Goal: Obtain resource: Download file/media

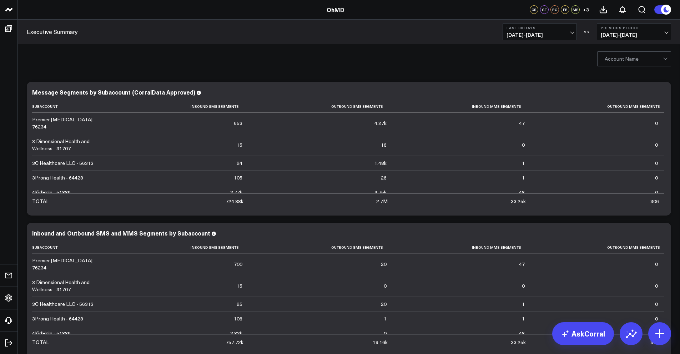
click at [570, 30] on button "Last 30 Days [DATE] - [DATE]" at bounding box center [540, 31] width 74 height 17
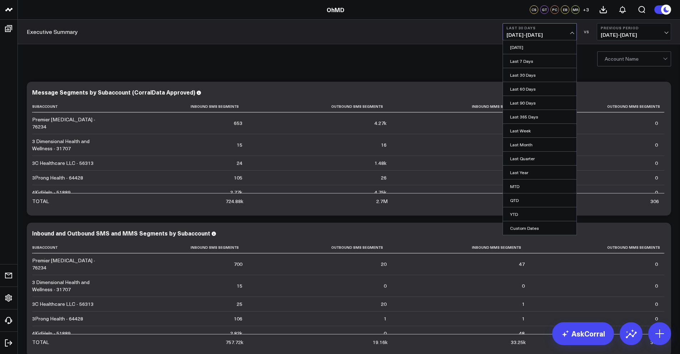
click at [570, 30] on button "Last 30 Days [DATE] - [DATE]" at bounding box center [540, 31] width 74 height 17
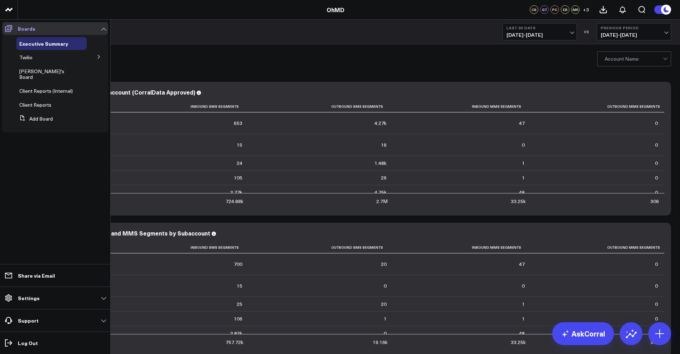
click at [6, 26] on icon at bounding box center [8, 28] width 9 height 9
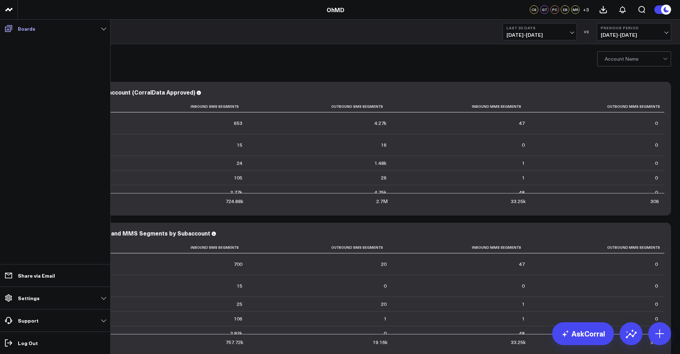
click at [20, 31] on p "Boards" at bounding box center [27, 29] width 18 height 6
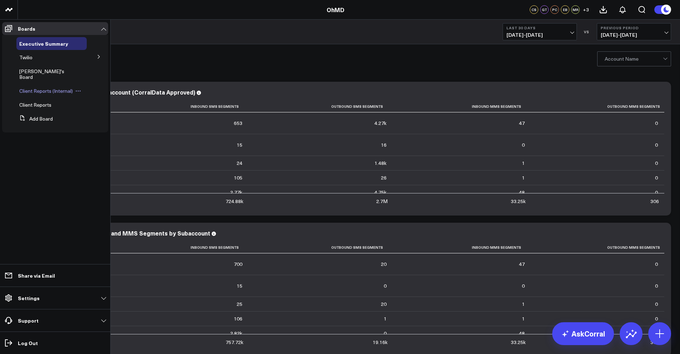
click at [29, 88] on span "Client Reports (Internal)" at bounding box center [46, 91] width 54 height 7
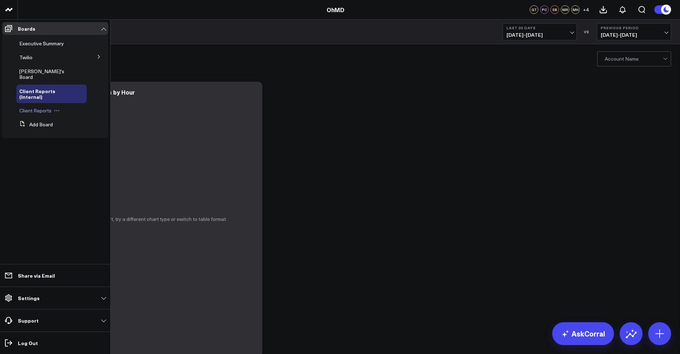
click at [41, 107] on span "Client Reports" at bounding box center [35, 110] width 32 height 7
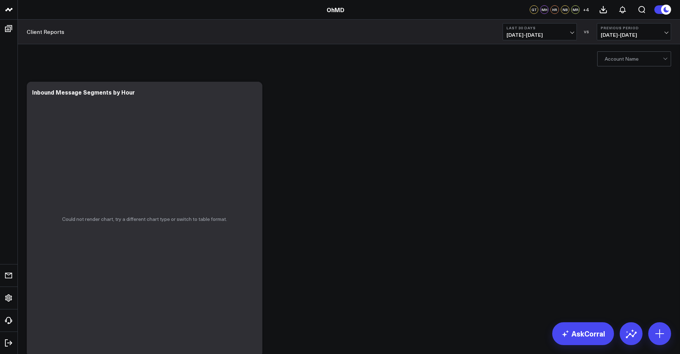
click at [536, 34] on span "[DATE] - [DATE]" at bounding box center [540, 35] width 66 height 6
click at [635, 63] on div at bounding box center [634, 59] width 58 height 14
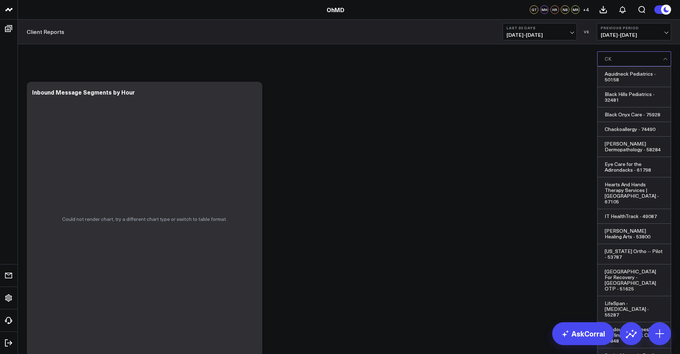
type input "C"
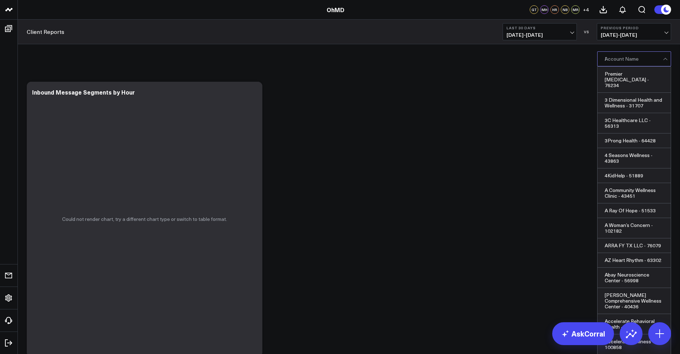
type input "KC"
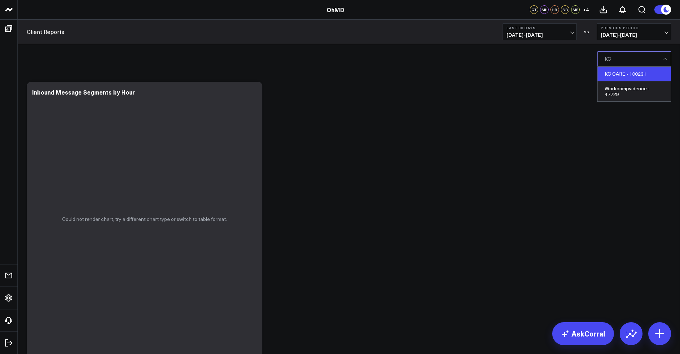
click at [646, 72] on div "KC CARE - 100231" at bounding box center [634, 74] width 73 height 15
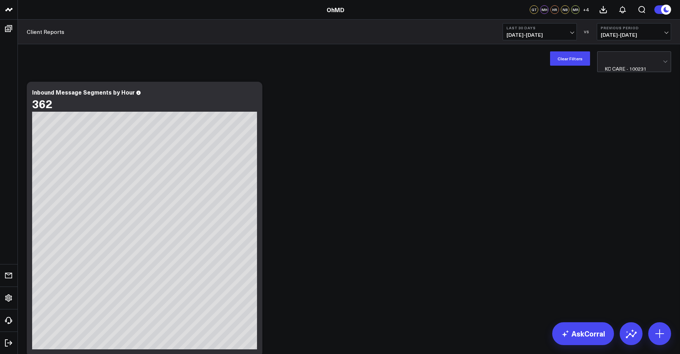
click at [549, 35] on span "[DATE] - [DATE]" at bounding box center [540, 35] width 66 height 6
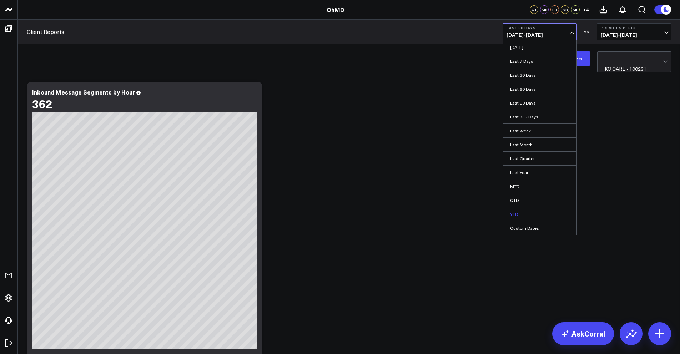
click at [512, 214] on link "YTD" at bounding box center [540, 215] width 74 height 14
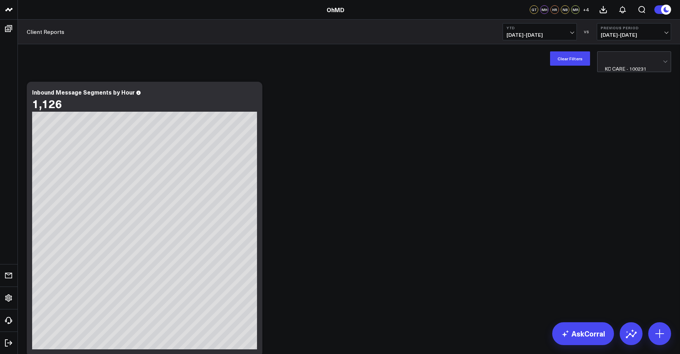
click at [624, 38] on span "[DATE] - [DATE]" at bounding box center [634, 35] width 66 height 6
click at [614, 89] on link "No Comparison" at bounding box center [635, 89] width 74 height 14
click at [603, 13] on icon at bounding box center [603, 9] width 6 height 6
click at [625, 9] on icon at bounding box center [623, 9] width 6 height 6
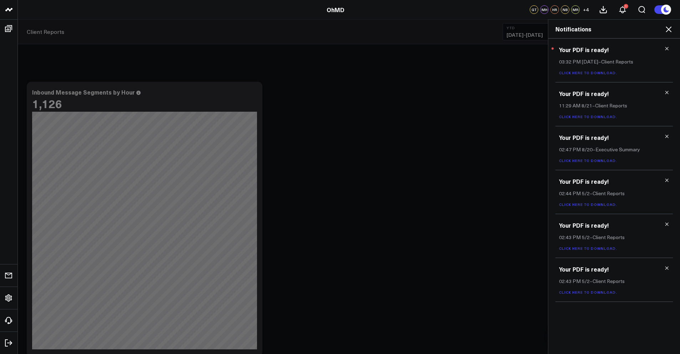
click at [587, 73] on link "Click here to download." at bounding box center [588, 72] width 58 height 5
click at [666, 31] on icon at bounding box center [669, 29] width 9 height 9
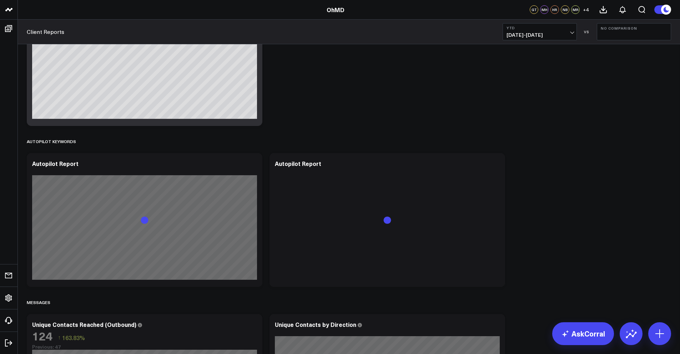
scroll to position [258, 0]
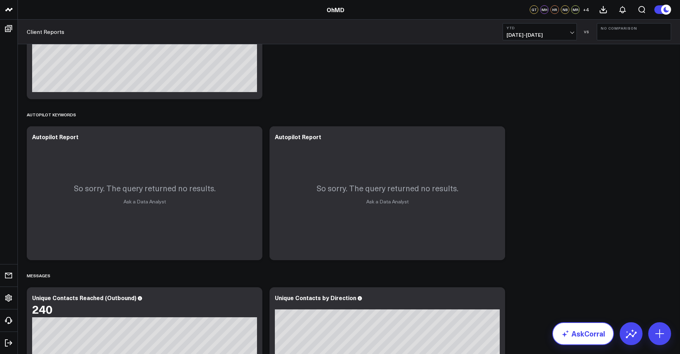
click at [600, 336] on link "AskCorral" at bounding box center [584, 334] width 62 height 23
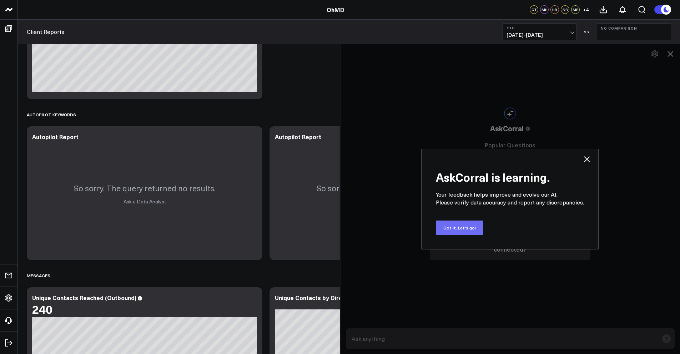
click at [455, 229] on button "Got it. Let's go!" at bounding box center [460, 228] width 48 height 14
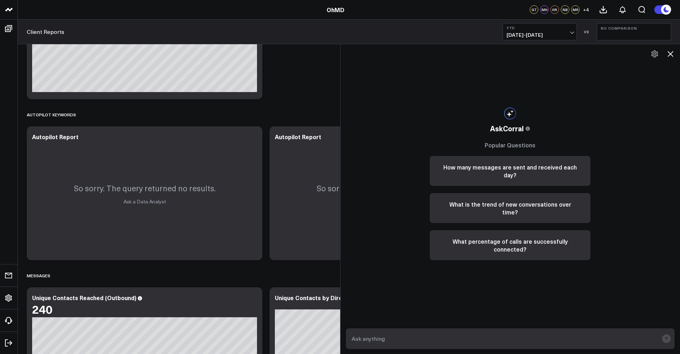
click at [409, 345] on textarea at bounding box center [504, 339] width 309 height 13
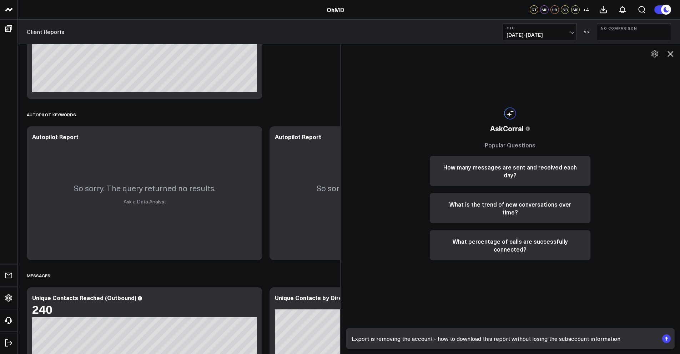
type textarea "Export is removing the account - how to download this report without losing the…"
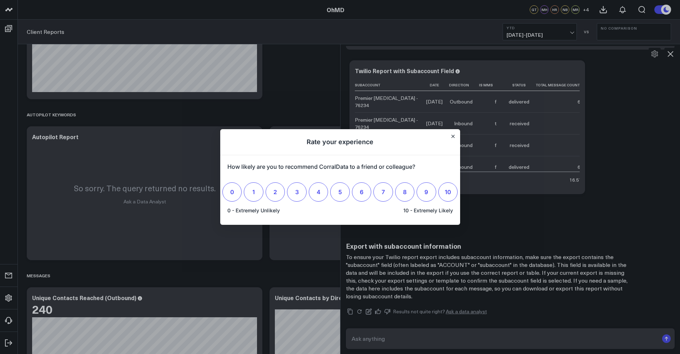
scroll to position [293, 0]
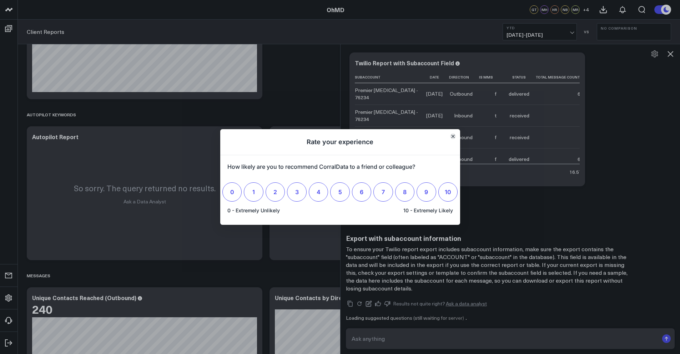
click at [453, 136] on icon "Close" at bounding box center [453, 136] width 3 height 3
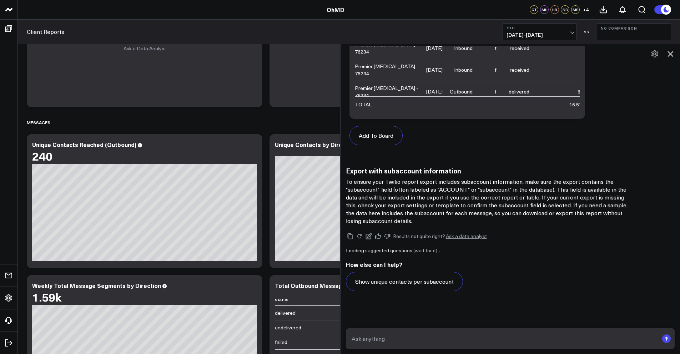
scroll to position [348, 0]
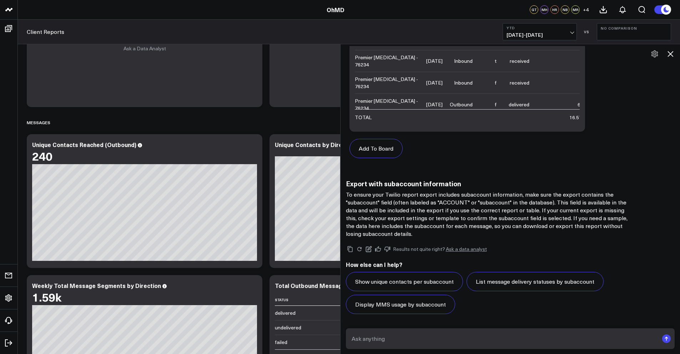
click at [403, 338] on textarea at bounding box center [504, 339] width 309 height 13
type textarea "report bug"
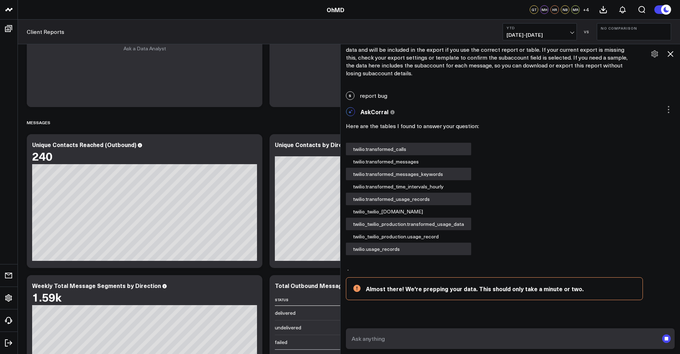
scroll to position [526, 0]
